Goal: Find specific page/section: Find specific page/section

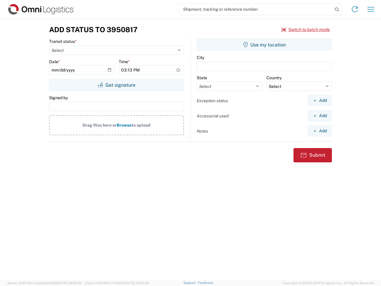
click at [256, 9] on input "search" at bounding box center [256, 9] width 154 height 11
click at [337, 10] on icon at bounding box center [337, 9] width 8 height 8
click at [355, 9] on icon at bounding box center [355, 9] width 10 height 10
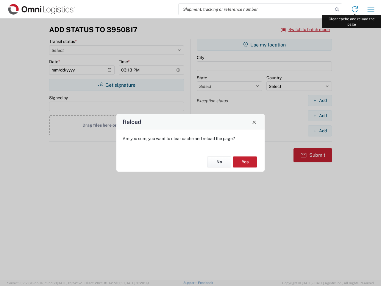
click at [371, 9] on div "Reload Are you sure, you want to clear cache and reload the page? No Yes" at bounding box center [190, 143] width 381 height 286
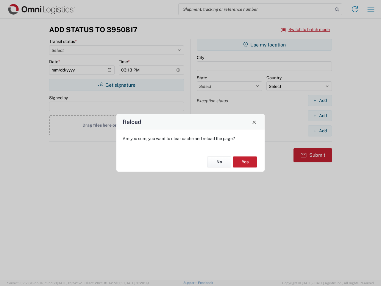
click at [306, 29] on div "Reload Are you sure, you want to clear cache and reload the page? No Yes" at bounding box center [190, 143] width 381 height 286
click at [116, 85] on div "Reload Are you sure, you want to clear cache and reload the page? No Yes" at bounding box center [190, 143] width 381 height 286
click at [264, 45] on div "Reload Are you sure, you want to clear cache and reload the page? No Yes" at bounding box center [190, 143] width 381 height 286
click at [320, 100] on div "Reload Are you sure, you want to clear cache and reload the page? No Yes" at bounding box center [190, 143] width 381 height 286
click at [320, 115] on div "Reload Are you sure, you want to clear cache and reload the page? No Yes" at bounding box center [190, 143] width 381 height 286
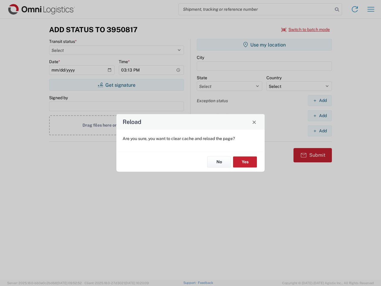
click at [320, 131] on div "Reload Are you sure, you want to clear cache and reload the page? No Yes" at bounding box center [190, 143] width 381 height 286
